Goal: Transaction & Acquisition: Purchase product/service

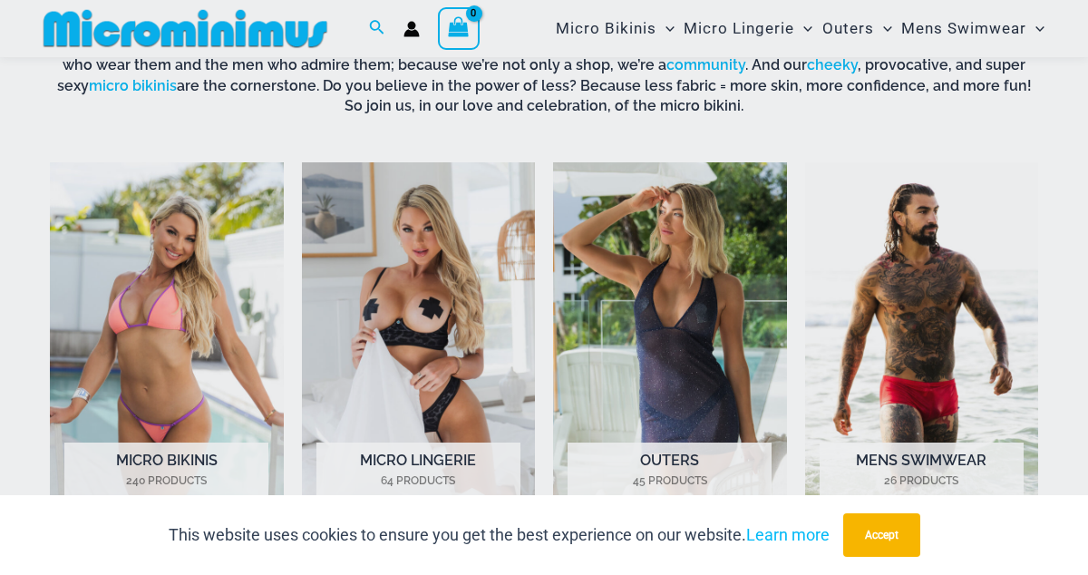
scroll to position [690, 0]
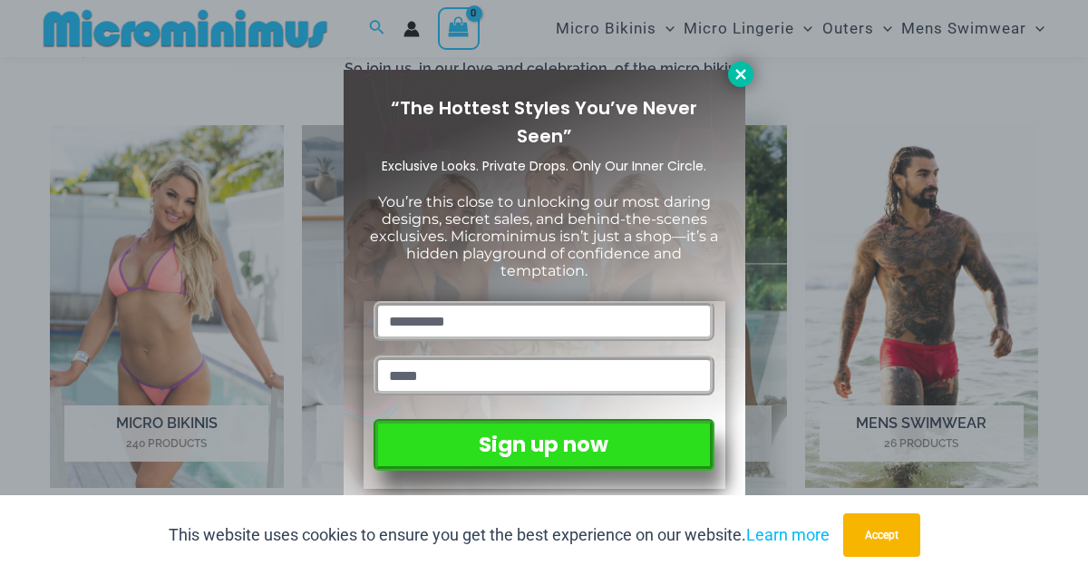
click at [749, 70] on button at bounding box center [740, 74] width 25 height 25
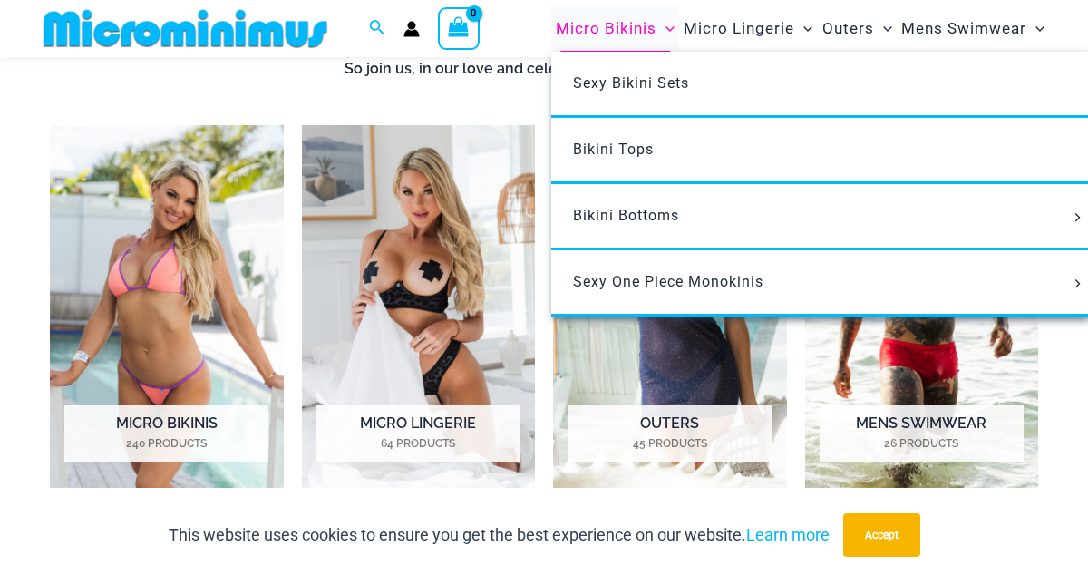
click at [636, 32] on span "Micro Bikinis" at bounding box center [606, 28] width 101 height 46
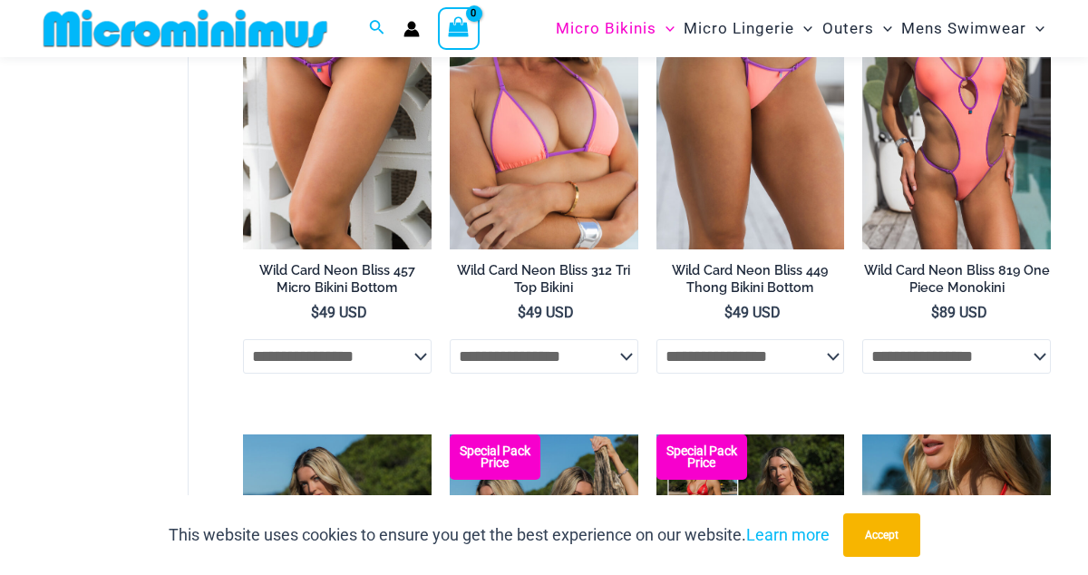
scroll to position [2104, 0]
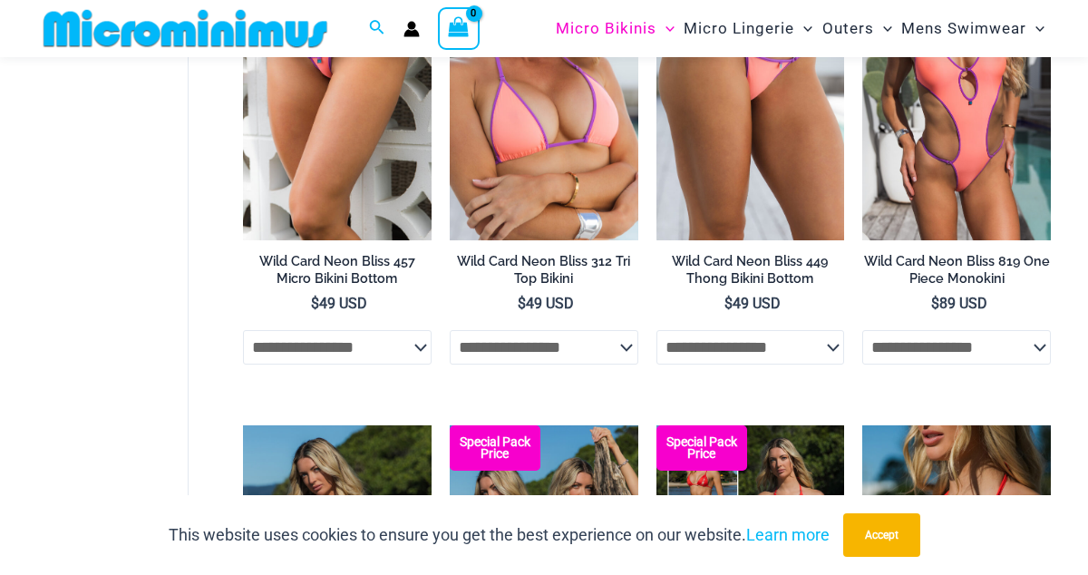
click at [289, 38] on img at bounding box center [185, 28] width 298 height 41
